Goal: Task Accomplishment & Management: Use online tool/utility

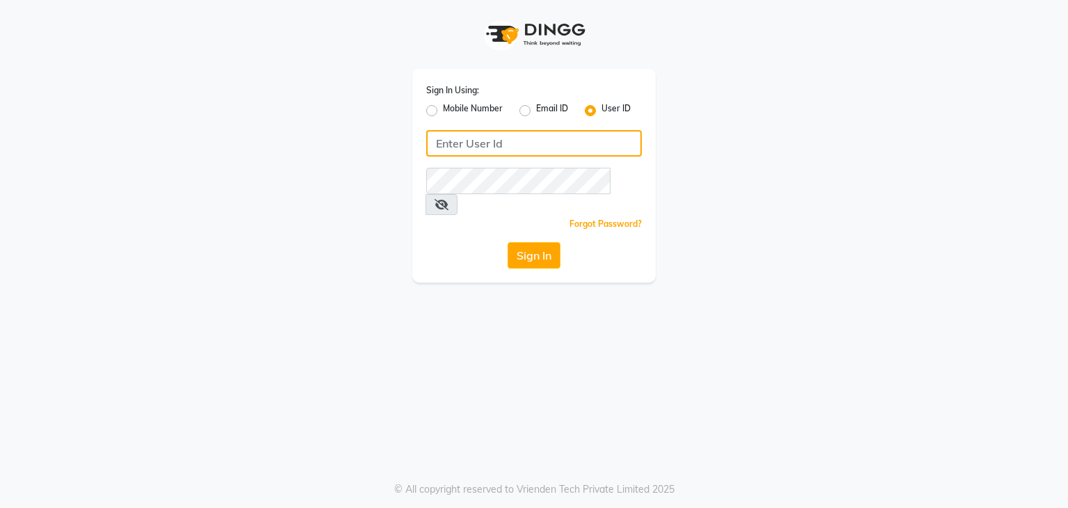
click at [473, 140] on input "Username" at bounding box center [534, 143] width 216 height 26
type input "PH"
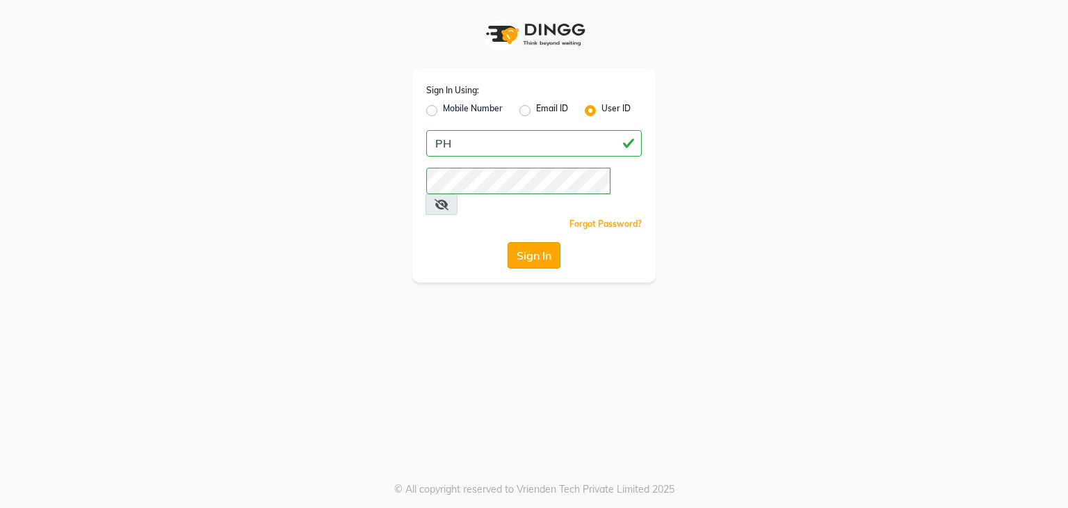
click at [523, 242] on button "Sign In" at bounding box center [534, 255] width 53 height 26
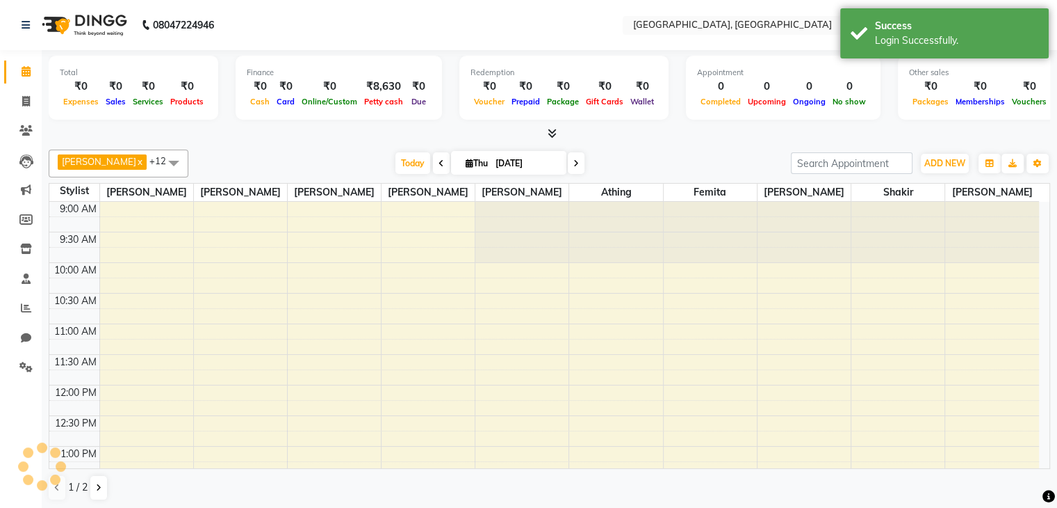
scroll to position [303, 0]
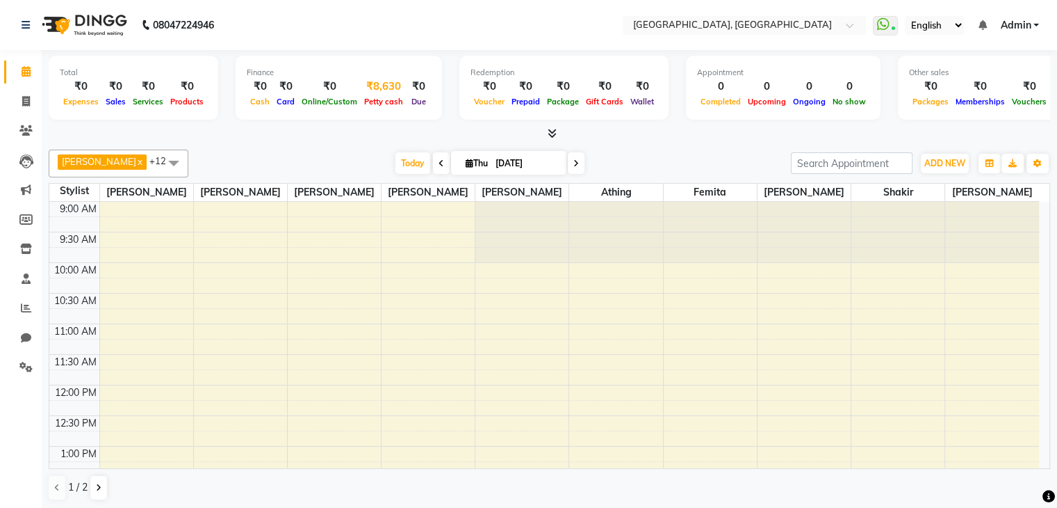
click at [376, 88] on div "₹8,630" at bounding box center [384, 87] width 46 height 16
select select "5717"
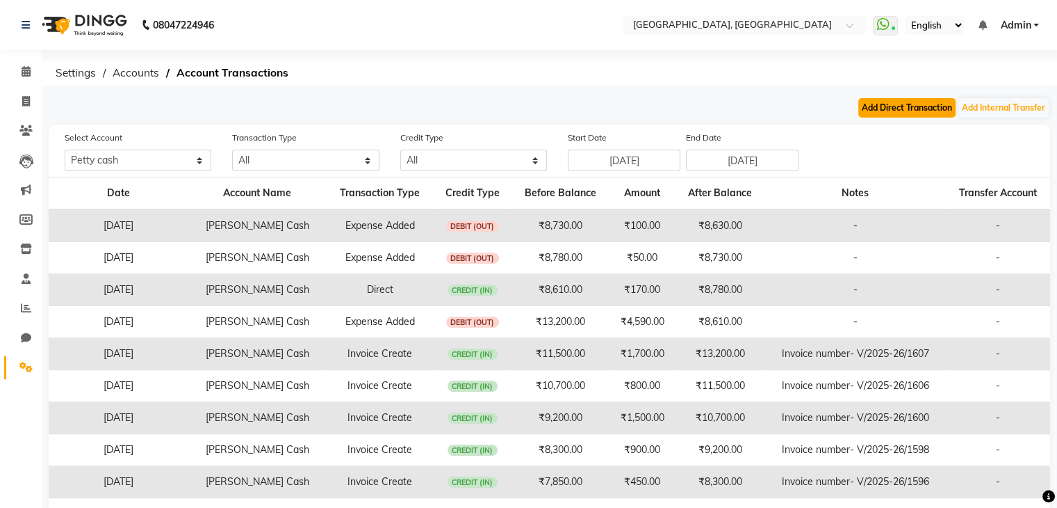
click at [863, 108] on button "Add Direct Transaction" at bounding box center [907, 107] width 97 height 19
select select "direct"
select select "5717"
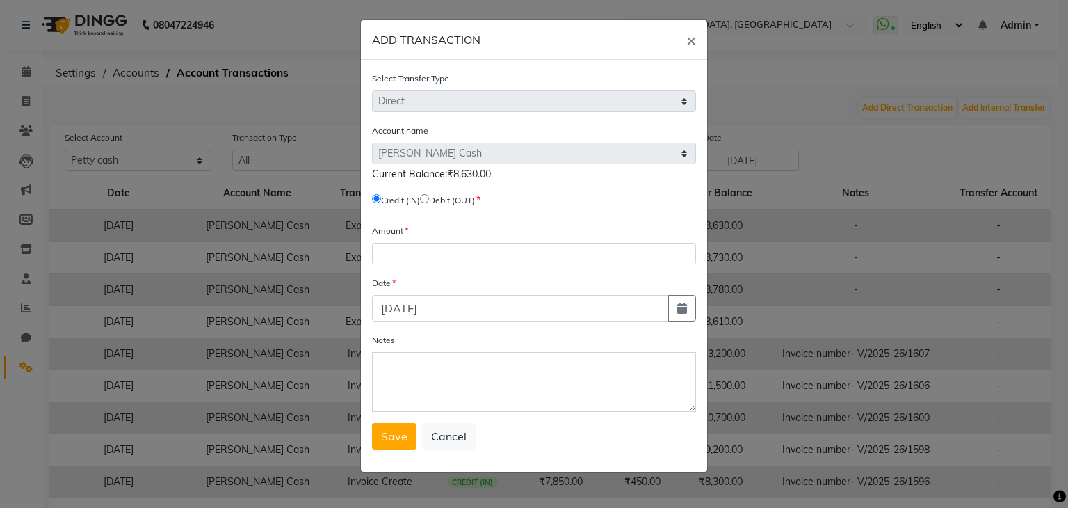
click at [429, 201] on input "radio" at bounding box center [424, 198] width 9 height 9
radio input "true"
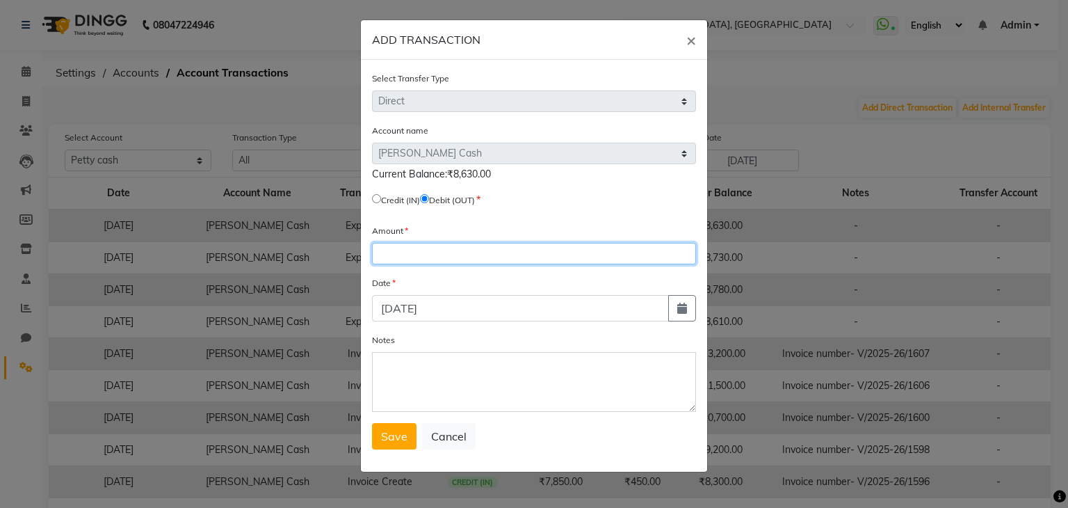
click at [428, 262] on input "number" at bounding box center [534, 254] width 324 height 22
type input "8630"
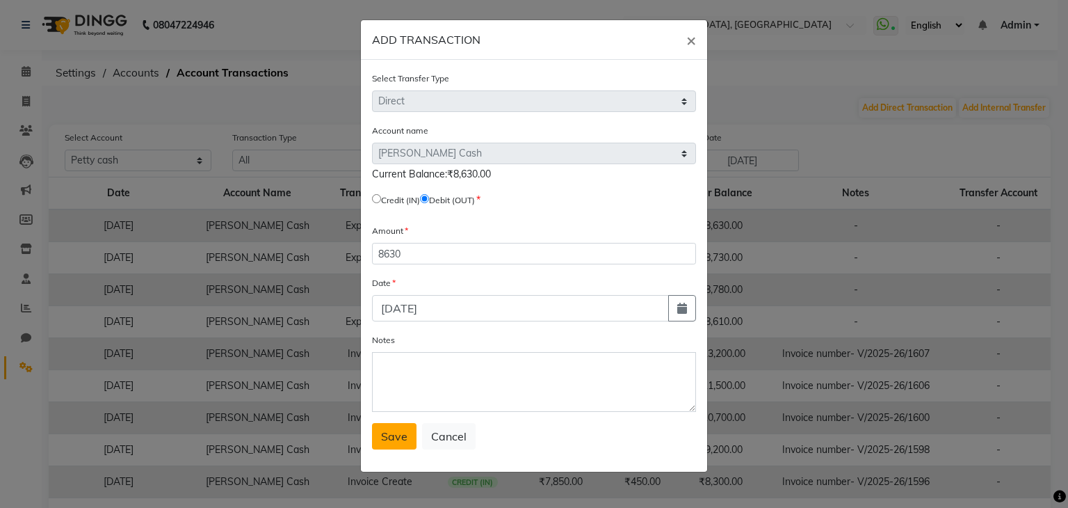
click at [408, 428] on button "Save" at bounding box center [394, 436] width 44 height 26
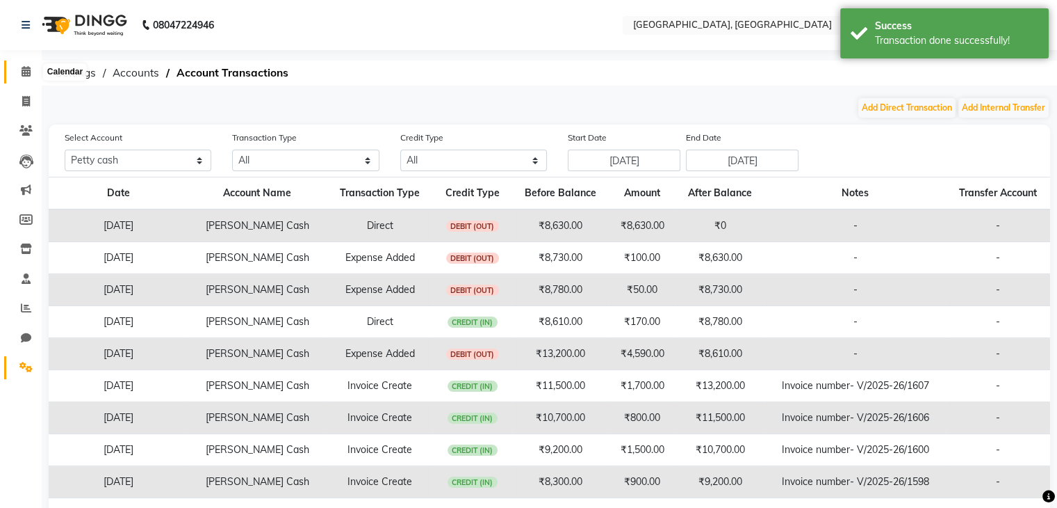
click at [22, 67] on icon at bounding box center [26, 71] width 9 height 10
